Goal: Task Accomplishment & Management: Manage account settings

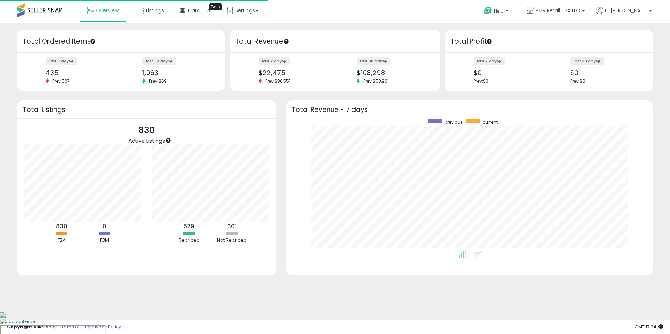
scroll to position [132, 352]
click at [145, 6] on link "Listings" at bounding box center [149, 10] width 39 height 21
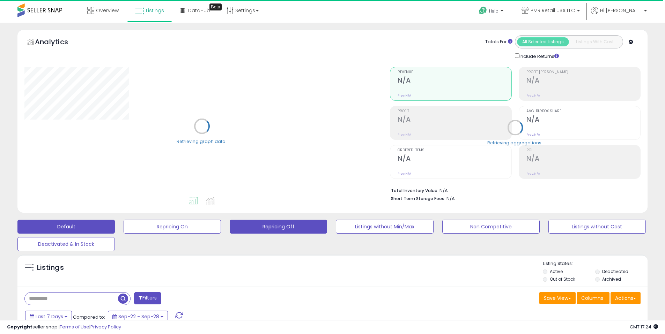
click at [261, 225] on button "Repricing Off" at bounding box center [278, 227] width 97 height 14
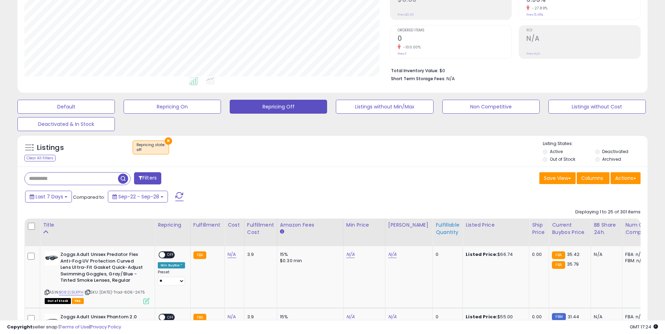
scroll to position [143, 365]
click at [437, 233] on div "Fulfillable Quantity" at bounding box center [447, 229] width 24 height 15
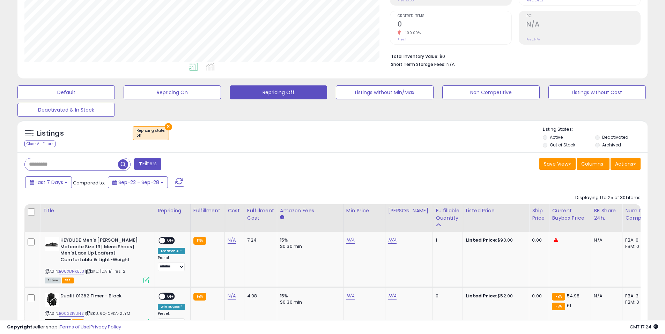
scroll to position [135, 0]
